Goal: Task Accomplishment & Management: Manage account settings

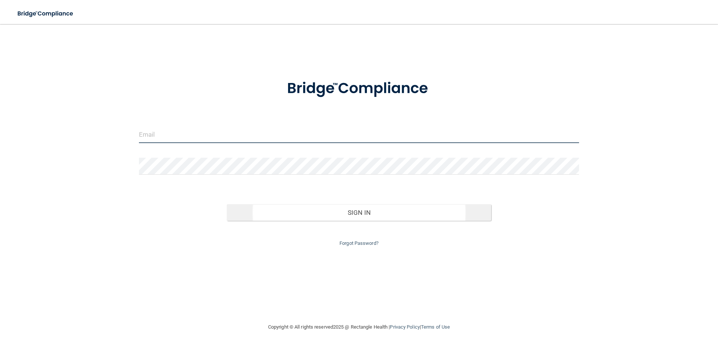
type input "agrantz@rectanglehealth.com"
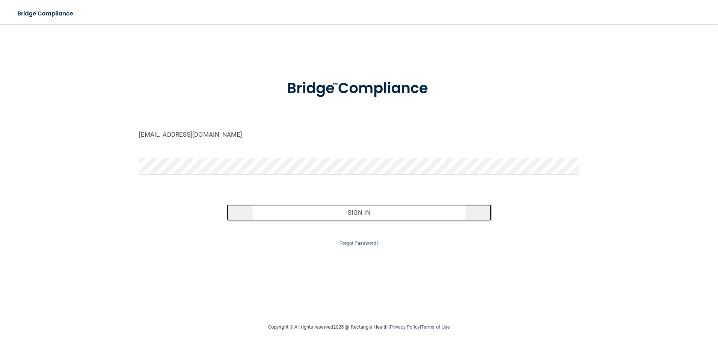
click at [352, 214] on button "Sign In" at bounding box center [359, 212] width 265 height 17
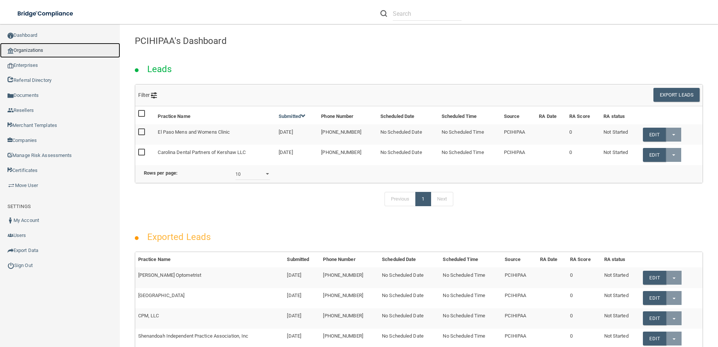
click at [42, 50] on link "Organizations" at bounding box center [60, 50] width 120 height 15
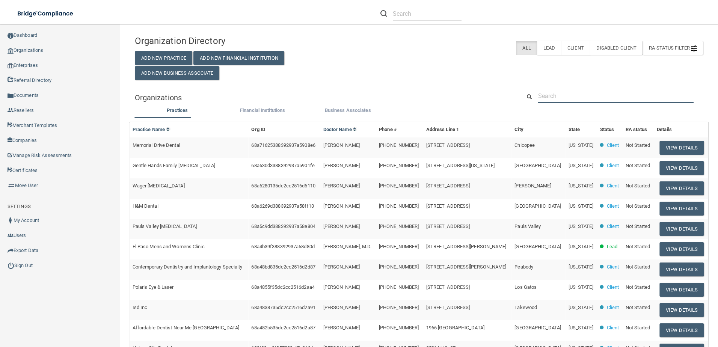
click at [567, 97] on input "text" at bounding box center [616, 96] width 156 height 14
paste input "Burgess Center for Cosmetic"
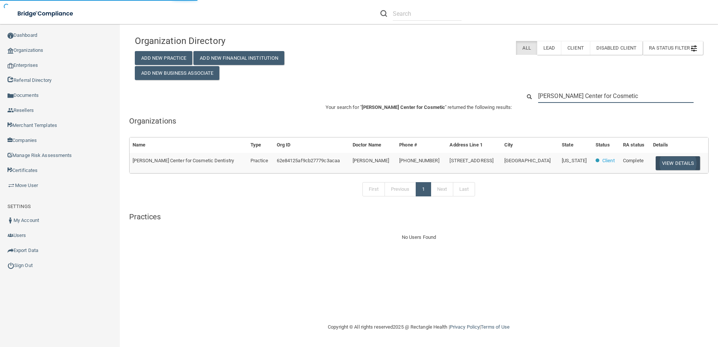
type input "Burgess Center for Cosmetic"
click at [684, 161] on button "View Details" at bounding box center [678, 163] width 44 height 14
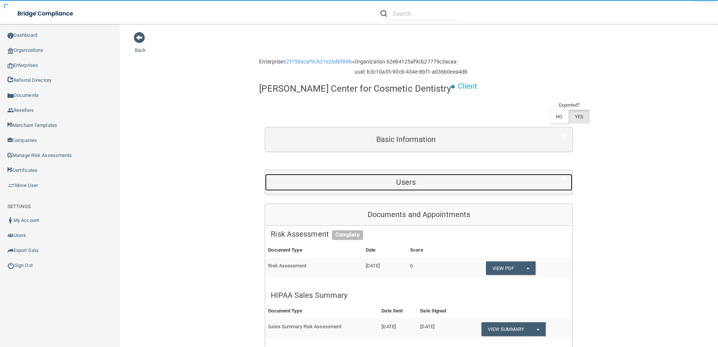
click at [384, 187] on div "Users" at bounding box center [406, 182] width 282 height 17
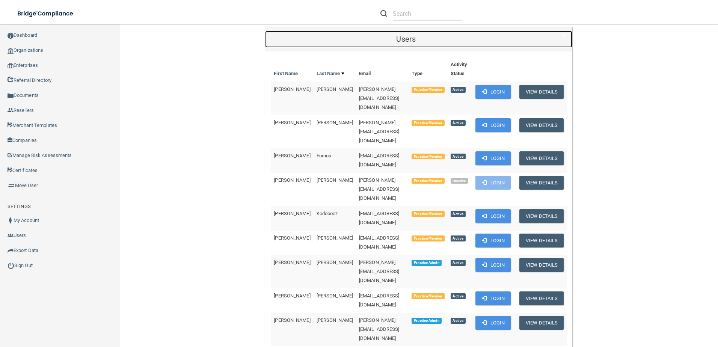
scroll to position [188, 0]
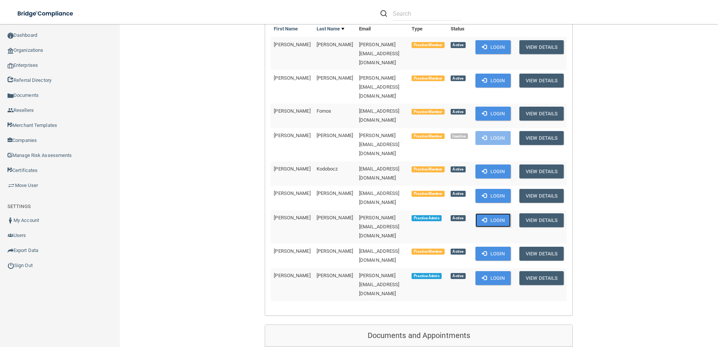
click at [483, 213] on button "Login" at bounding box center [494, 220] width 36 height 14
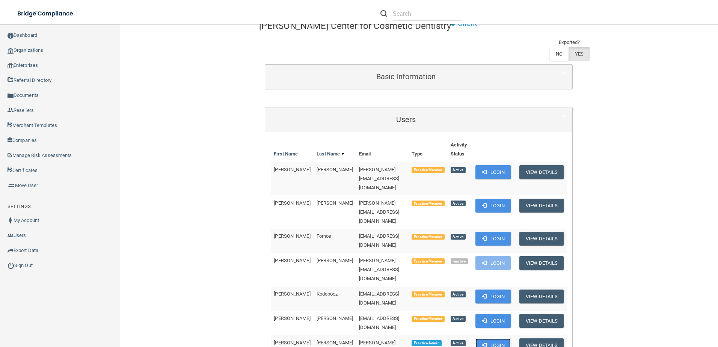
scroll to position [0, 0]
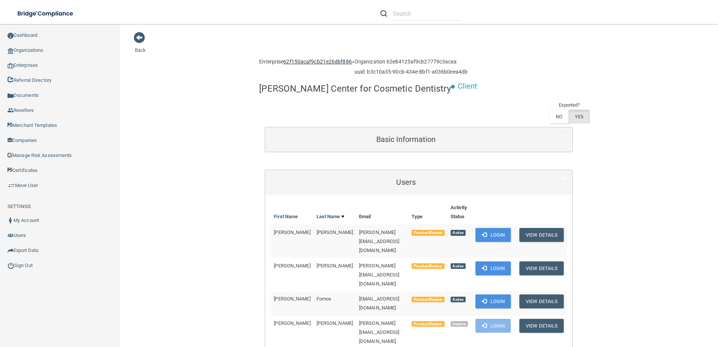
click at [332, 64] on link "62f150acaf9cb21e26dbf886" at bounding box center [317, 62] width 68 height 6
drag, startPoint x: 395, startPoint y: 234, endPoint x: 323, endPoint y: 230, distance: 72.6
click at [323, 230] on tr "Jennifer Abrams jennifer@burgesscenter.com Practice Member Active Login View De…" at bounding box center [419, 241] width 296 height 33
drag, startPoint x: 323, startPoint y: 230, endPoint x: 332, endPoint y: 230, distance: 9.0
copy tr "jennifer@burgesscenter.com"
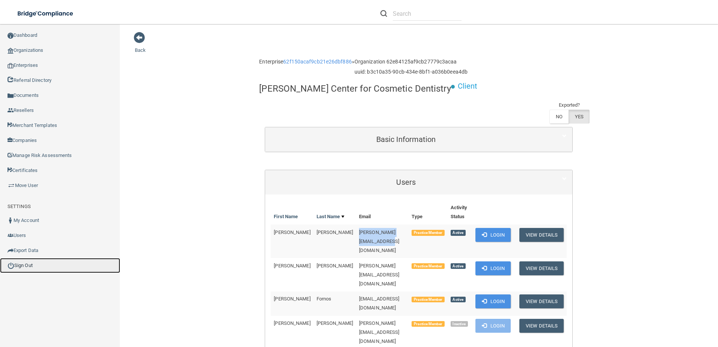
click at [30, 265] on link "Sign Out" at bounding box center [60, 265] width 120 height 15
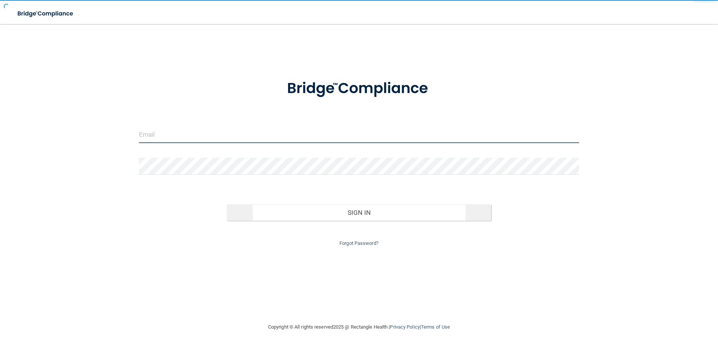
type input "agrantz@rectanglehealth.com"
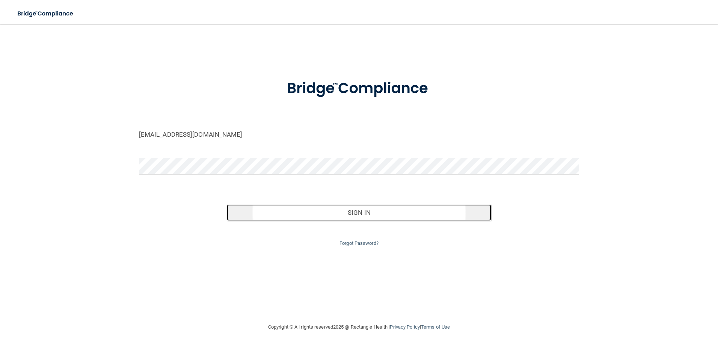
click at [373, 213] on button "Sign In" at bounding box center [359, 212] width 265 height 17
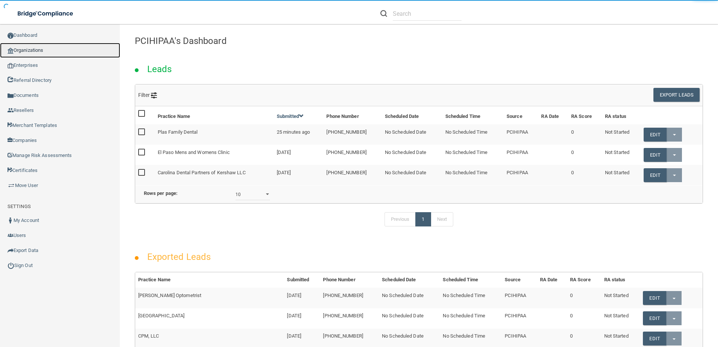
click at [38, 48] on link "Organizations" at bounding box center [60, 50] width 120 height 15
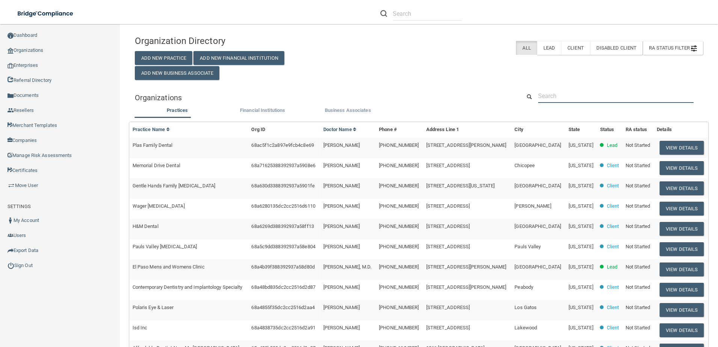
click at [619, 92] on input "text" at bounding box center [616, 96] width 156 height 14
paste input "jennifer@burgesscenter.com"
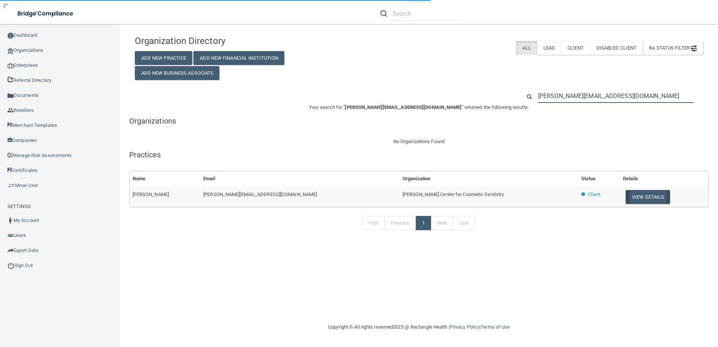
type input "jennifer@burgesscenter.com"
click at [628, 197] on button "View Details" at bounding box center [648, 197] width 44 height 14
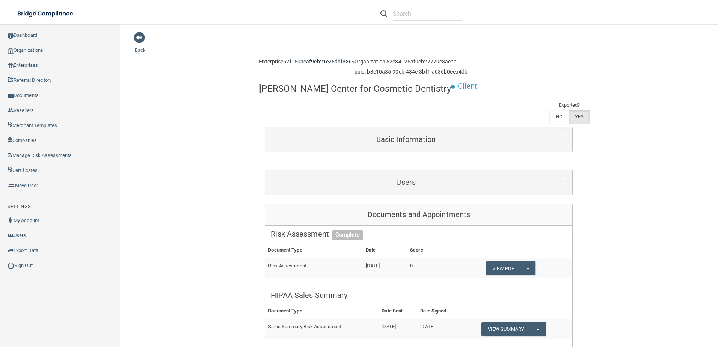
click at [301, 63] on link "62f150acaf9cb21e26dbf886" at bounding box center [317, 62] width 68 height 6
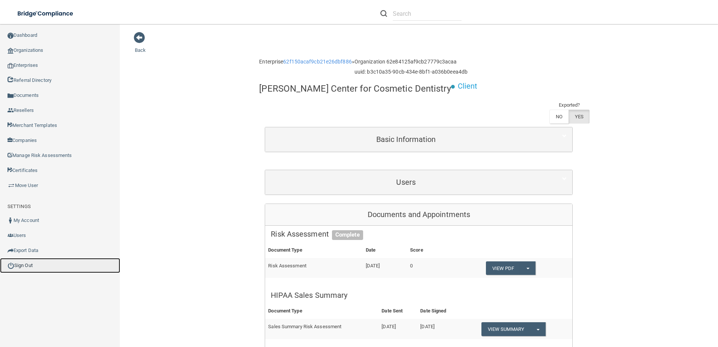
click at [36, 265] on link "Sign Out" at bounding box center [60, 265] width 120 height 15
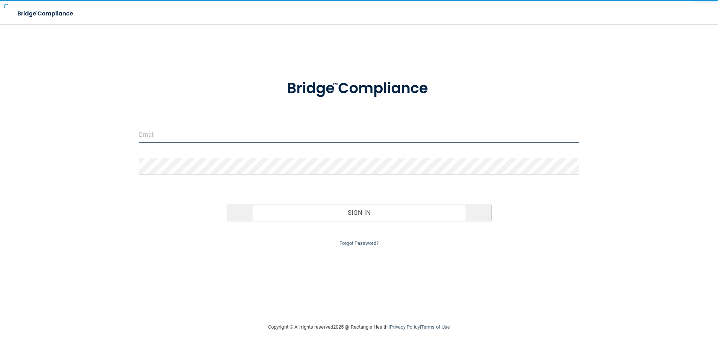
type input "agrantz@rectanglehealth.com"
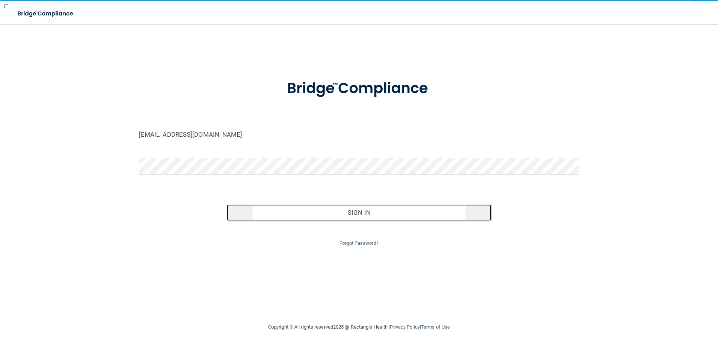
click at [389, 213] on button "Sign In" at bounding box center [359, 212] width 265 height 17
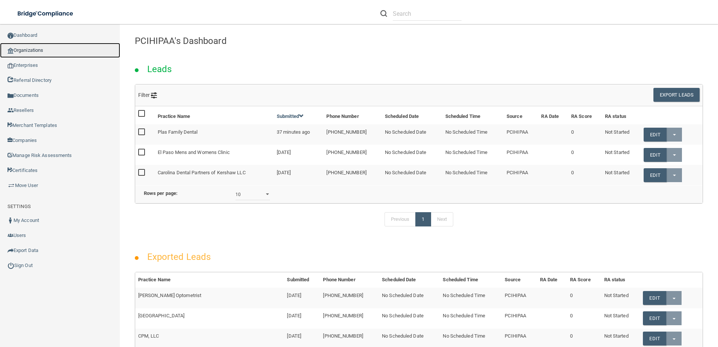
click at [18, 51] on link "Organizations" at bounding box center [60, 50] width 120 height 15
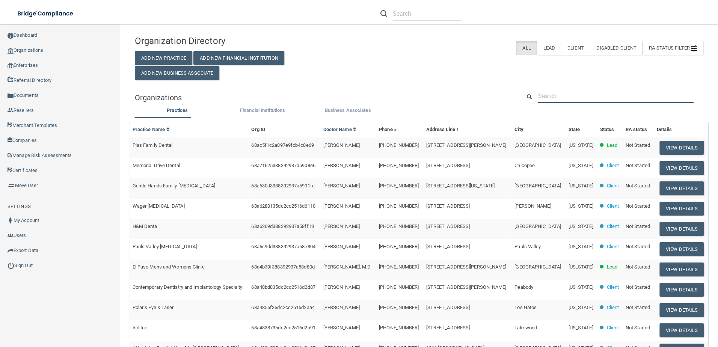
click at [579, 96] on input "text" at bounding box center [616, 96] width 156 height 14
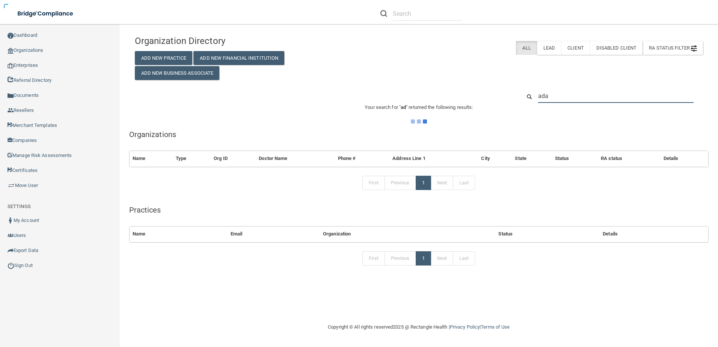
type input "adam"
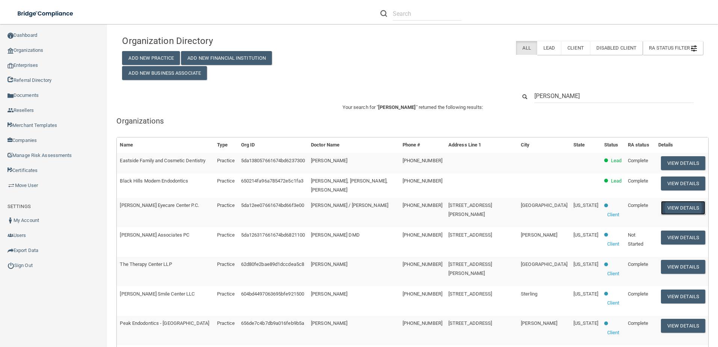
click at [673, 213] on button "View Details" at bounding box center [683, 208] width 44 height 14
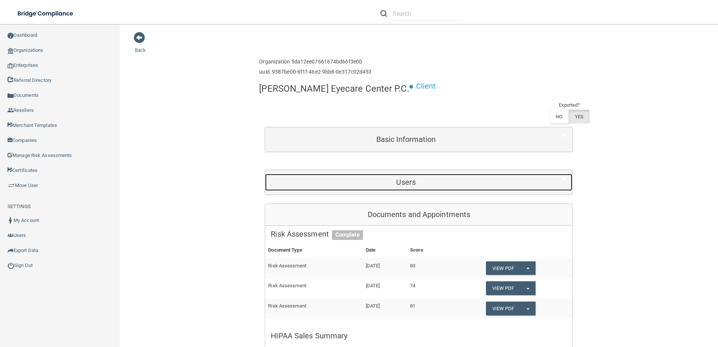
click at [474, 174] on div "Users" at bounding box center [406, 182] width 282 height 17
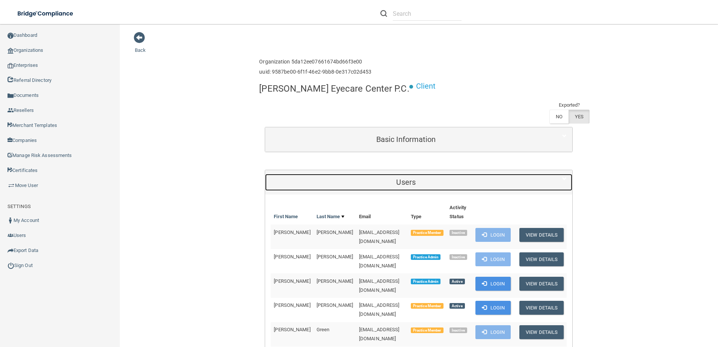
click at [405, 178] on h5 "Users" at bounding box center [406, 182] width 271 height 8
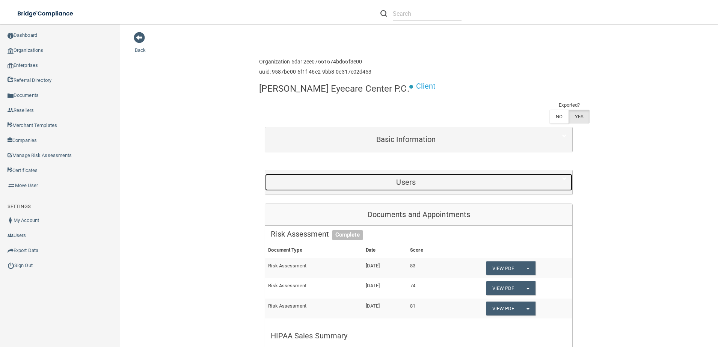
click at [429, 174] on div "Users" at bounding box center [406, 182] width 282 height 17
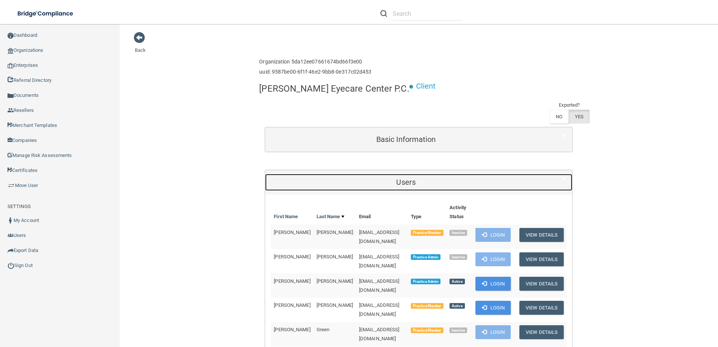
click at [418, 178] on h5 "Users" at bounding box center [406, 182] width 271 height 8
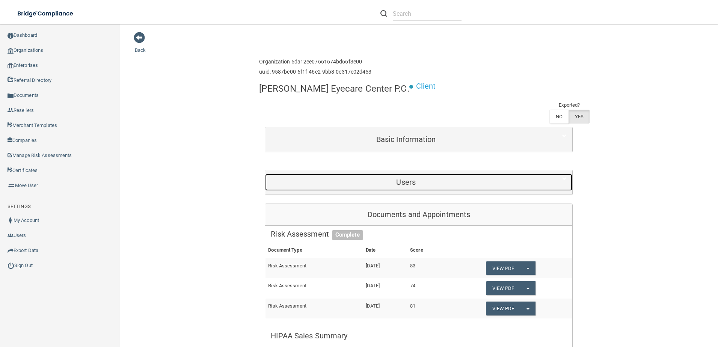
click at [443, 178] on h5 "Users" at bounding box center [406, 182] width 271 height 8
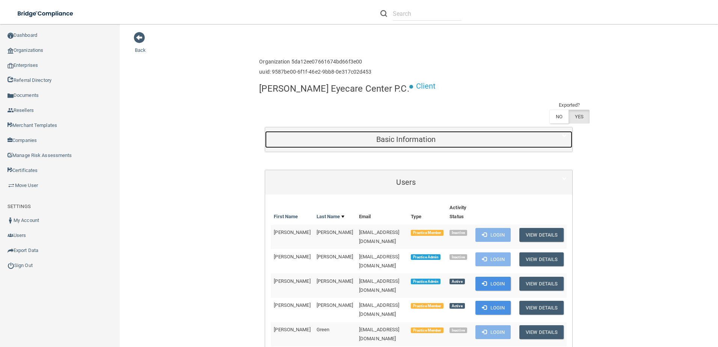
click at [465, 135] on h5 "Basic Information" at bounding box center [406, 139] width 271 height 8
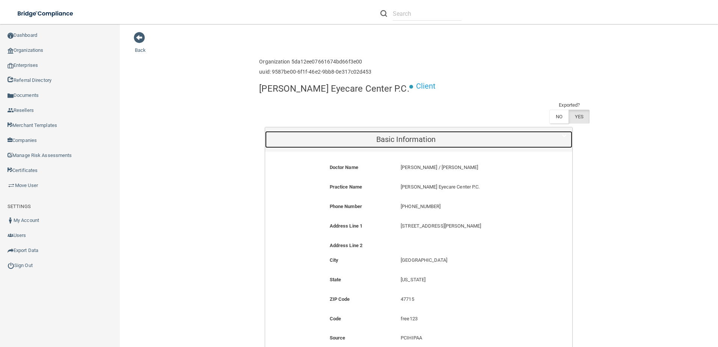
click at [462, 135] on h5 "Basic Information" at bounding box center [406, 139] width 271 height 8
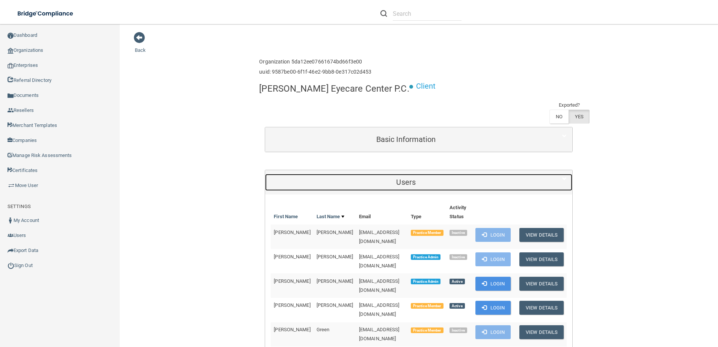
click at [434, 178] on h5 "Users" at bounding box center [406, 182] width 271 height 8
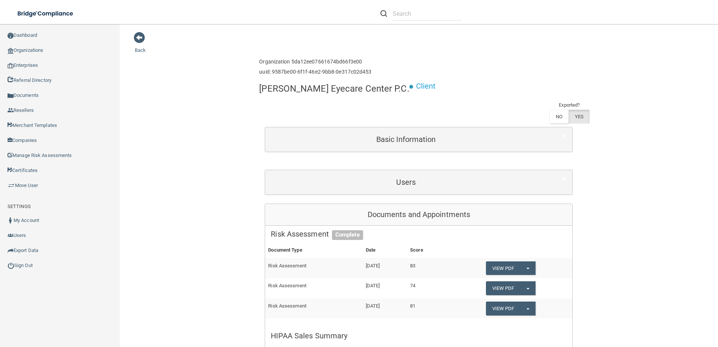
click at [472, 171] on div "Users" at bounding box center [418, 182] width 307 height 24
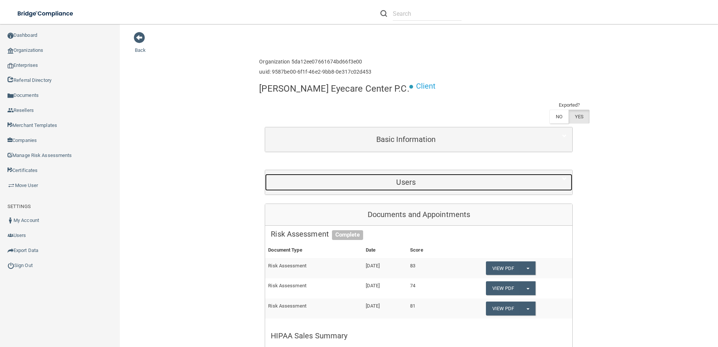
click at [472, 174] on div "Users" at bounding box center [406, 182] width 282 height 17
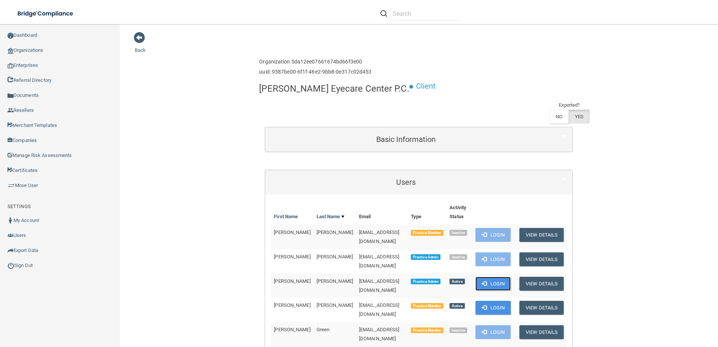
click at [485, 277] on button "Login" at bounding box center [494, 284] width 36 height 14
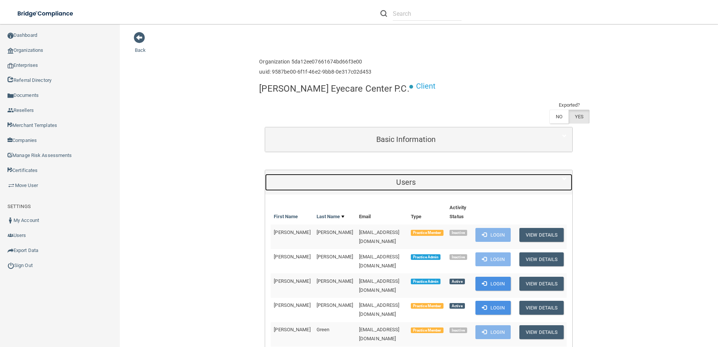
click at [470, 174] on div "Users" at bounding box center [406, 182] width 282 height 17
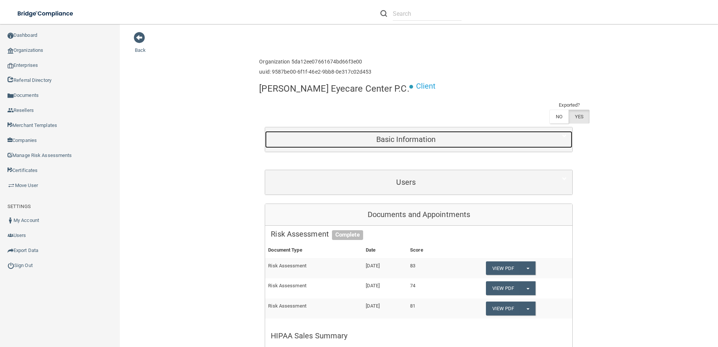
click at [469, 135] on h5 "Basic Information" at bounding box center [406, 139] width 271 height 8
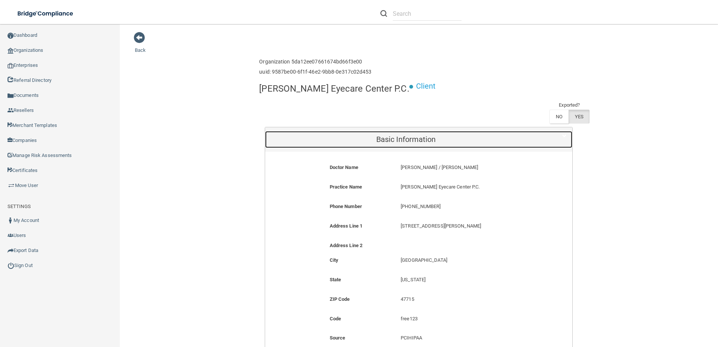
click at [469, 135] on h5 "Basic Information" at bounding box center [406, 139] width 271 height 8
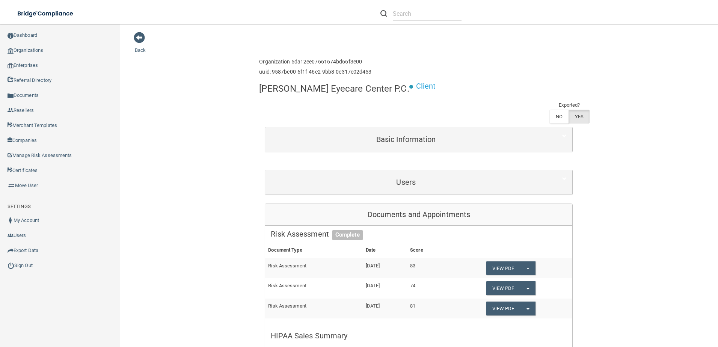
drag, startPoint x: 624, startPoint y: 60, endPoint x: 619, endPoint y: 62, distance: 5.1
drag, startPoint x: 228, startPoint y: 34, endPoint x: 643, endPoint y: 42, distance: 414.9
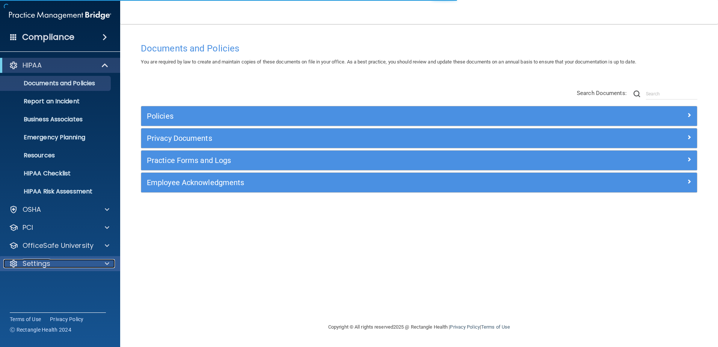
click at [63, 263] on div "Settings" at bounding box center [49, 263] width 93 height 9
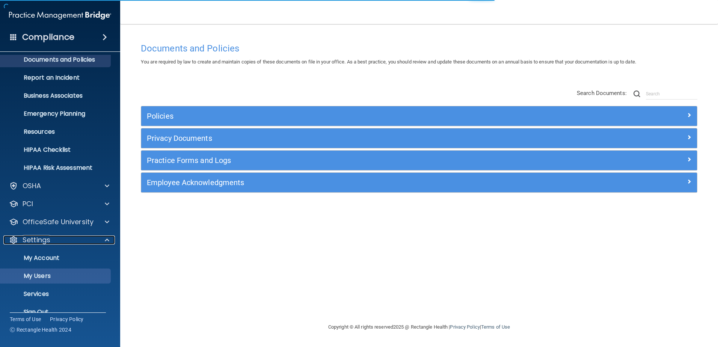
scroll to position [37, 0]
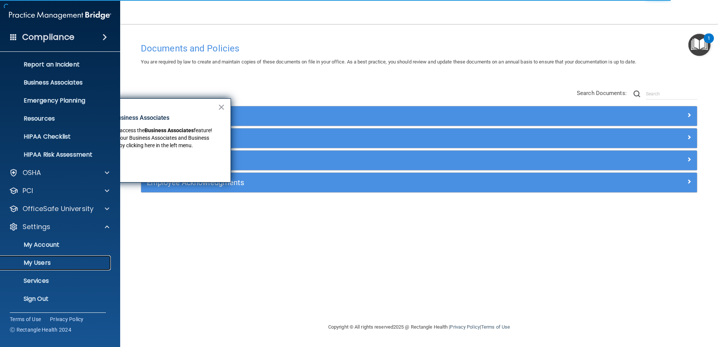
click at [51, 259] on link "My Users" at bounding box center [51, 263] width 118 height 15
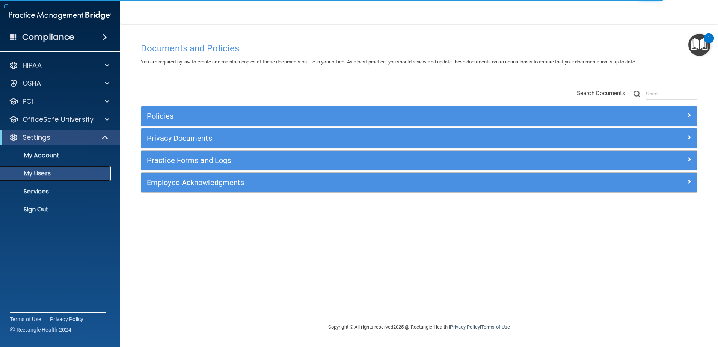
select select "20"
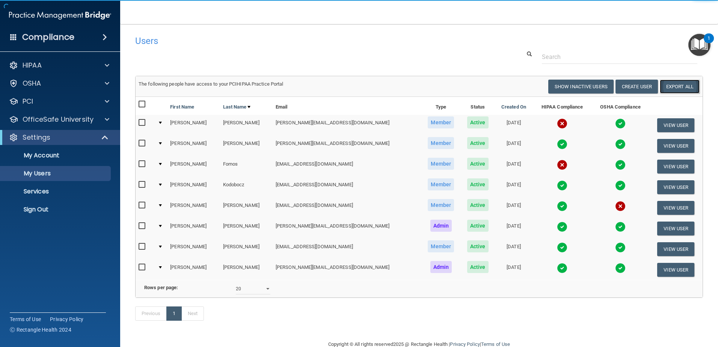
click at [680, 86] on link "Export All" at bounding box center [680, 87] width 40 height 14
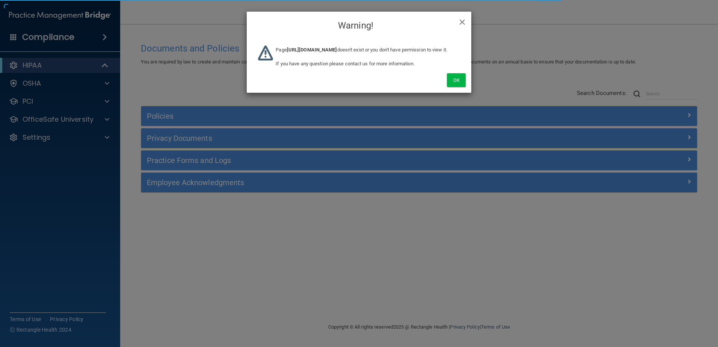
click at [469, 22] on div "× Close Warning!" at bounding box center [359, 26] width 225 height 28
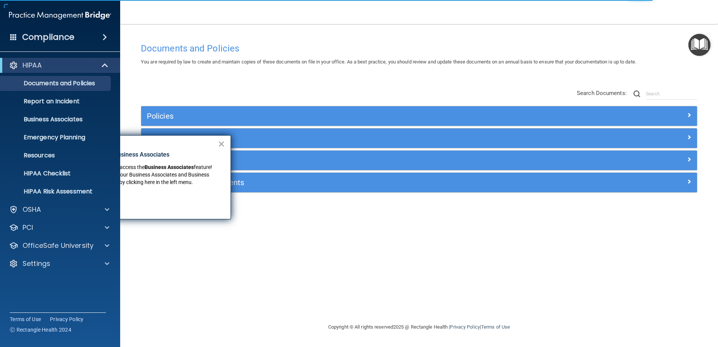
click at [225, 142] on button "×" at bounding box center [221, 144] width 7 height 12
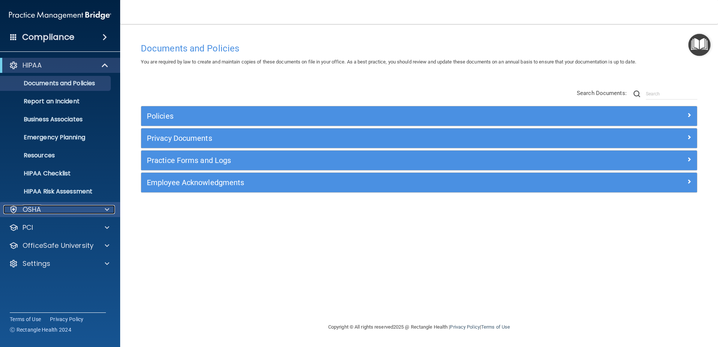
drag, startPoint x: 50, startPoint y: 211, endPoint x: 48, endPoint y: 216, distance: 4.9
click at [50, 211] on div "OSHA" at bounding box center [49, 209] width 93 height 9
